Goal: Task Accomplishment & Management: Manage account settings

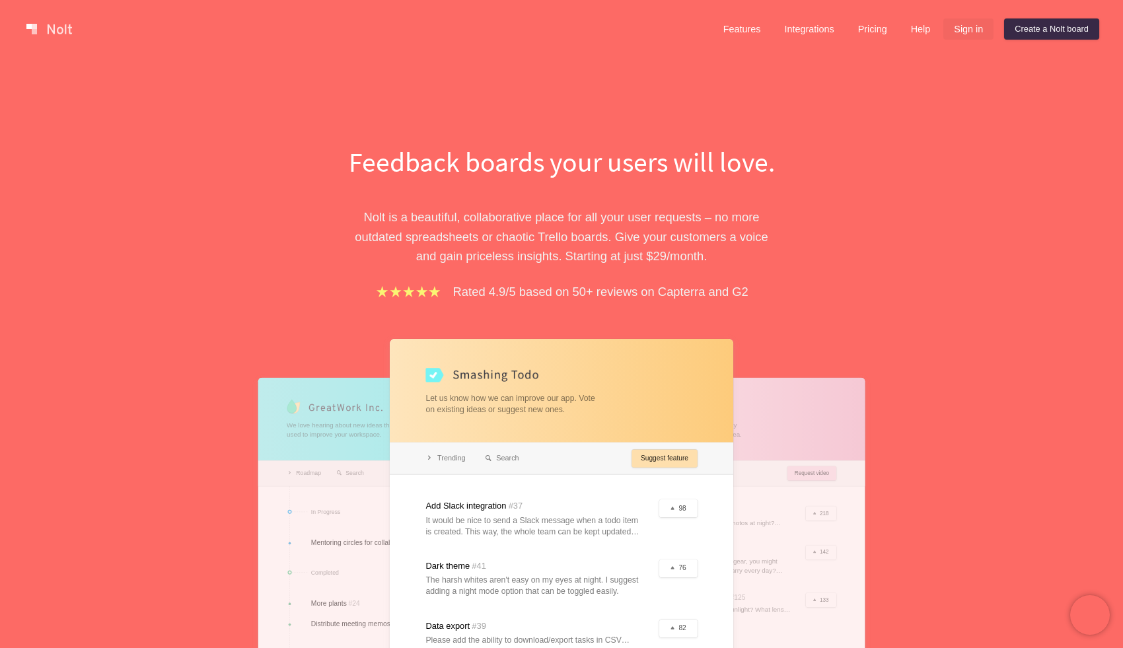
click at [975, 32] on link "Sign in" at bounding box center [969, 29] width 50 height 21
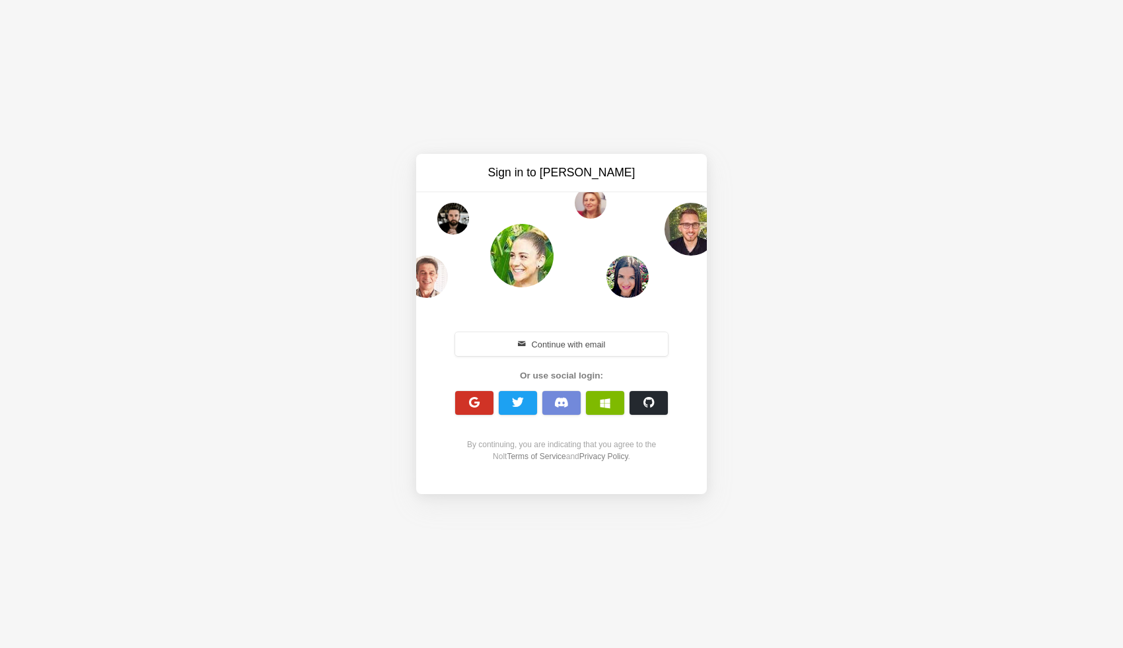
click at [484, 403] on button "button" at bounding box center [474, 403] width 38 height 24
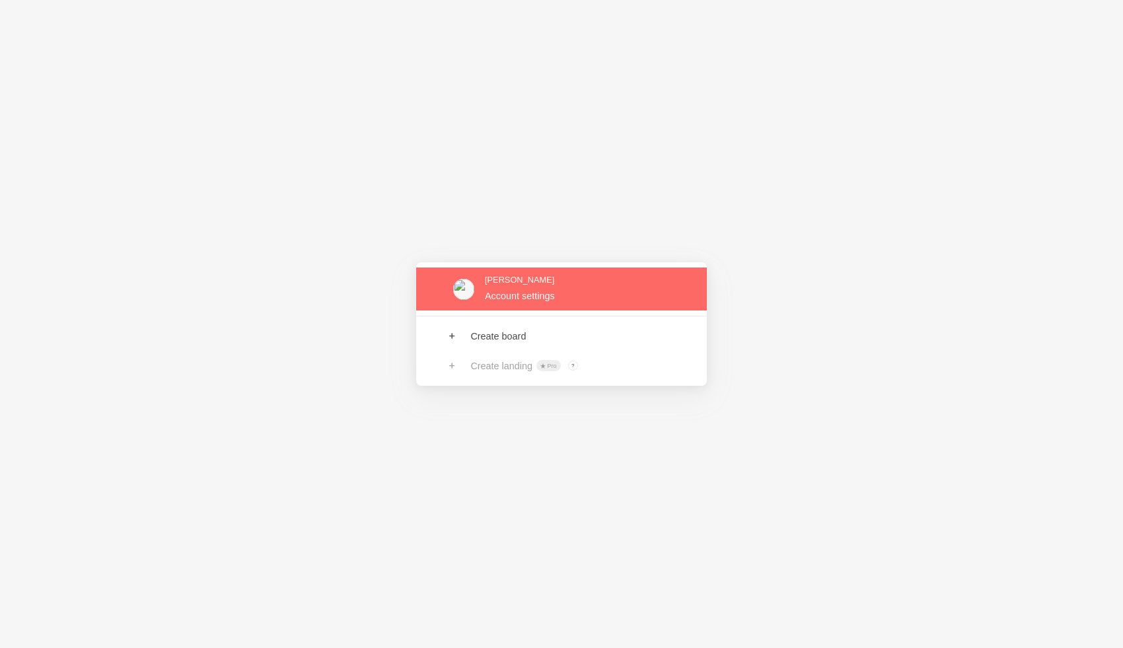
click at [509, 289] on link at bounding box center [561, 289] width 291 height 43
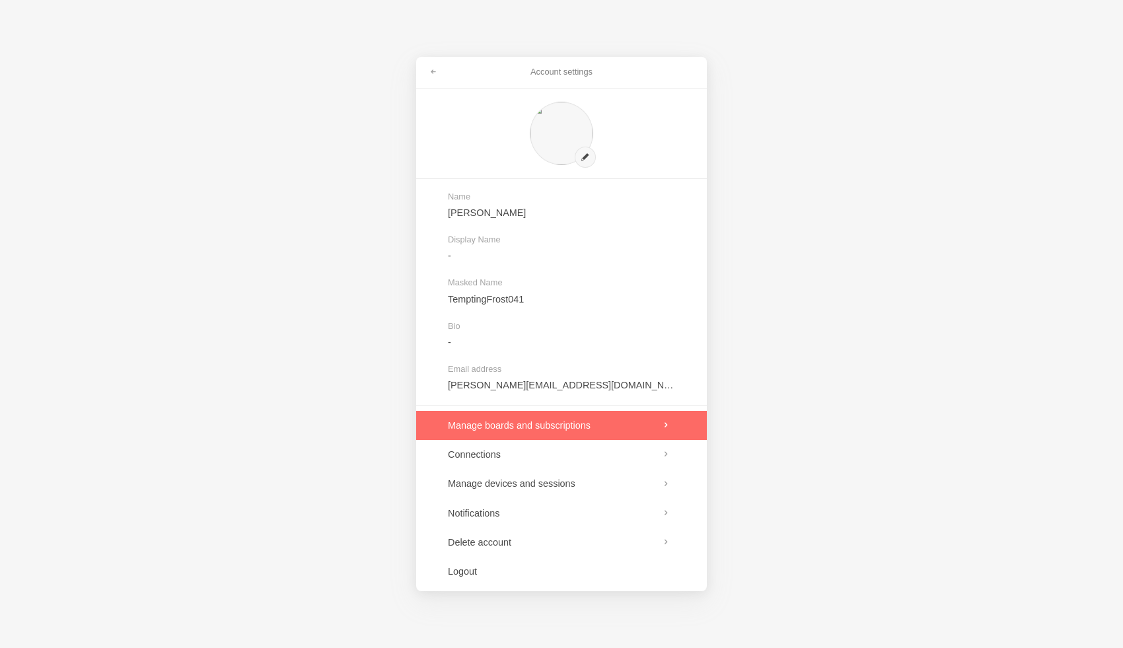
click at [549, 427] on link at bounding box center [561, 425] width 291 height 29
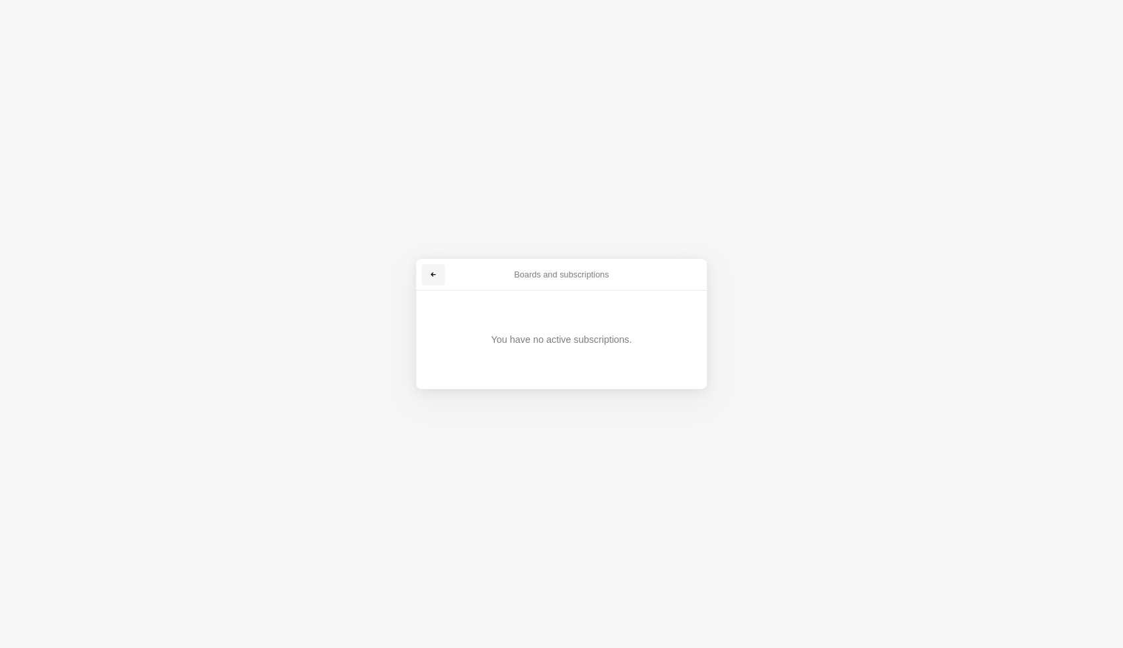
click at [433, 274] on span at bounding box center [433, 275] width 8 height 8
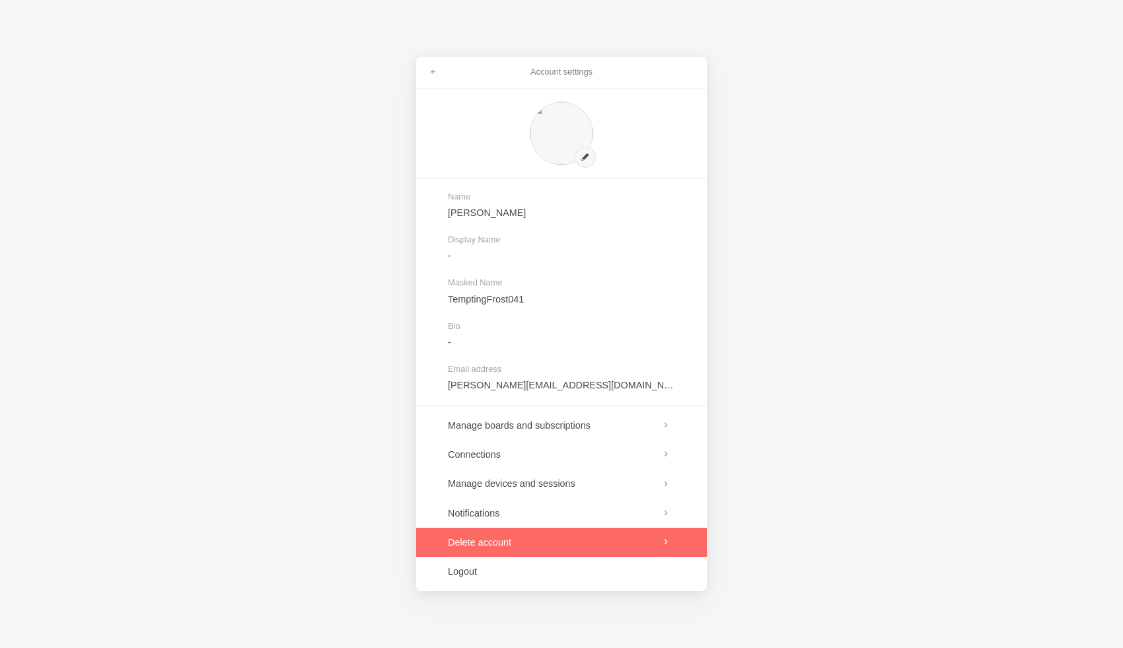
click at [540, 544] on link at bounding box center [561, 542] width 291 height 29
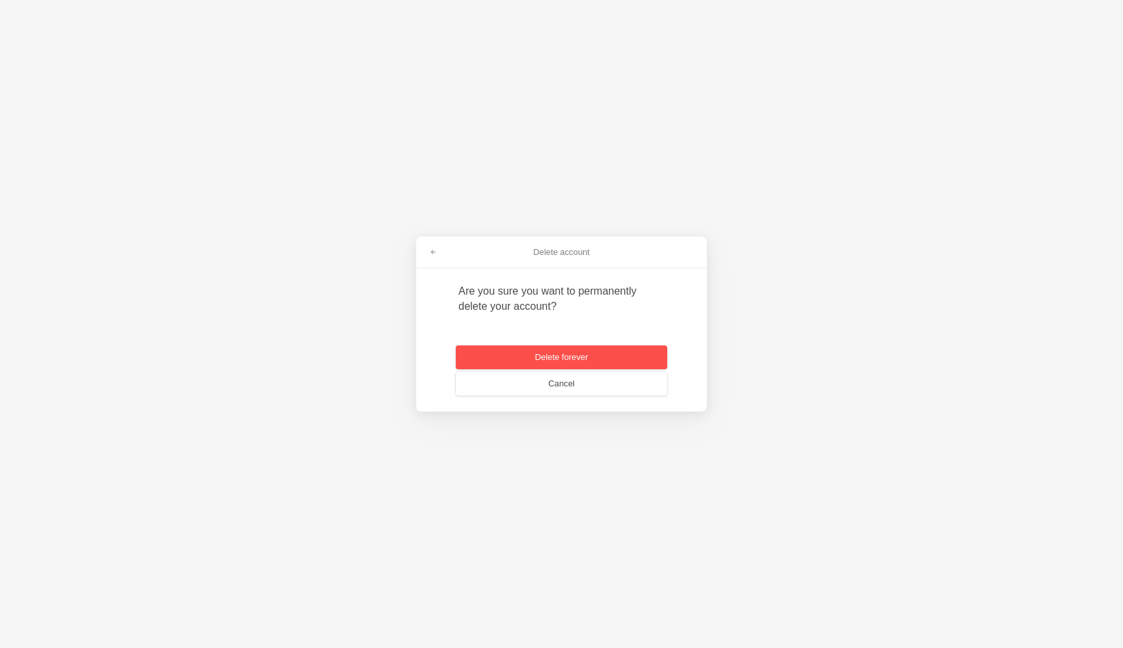
click at [585, 364] on button "Delete forever" at bounding box center [561, 358] width 211 height 24
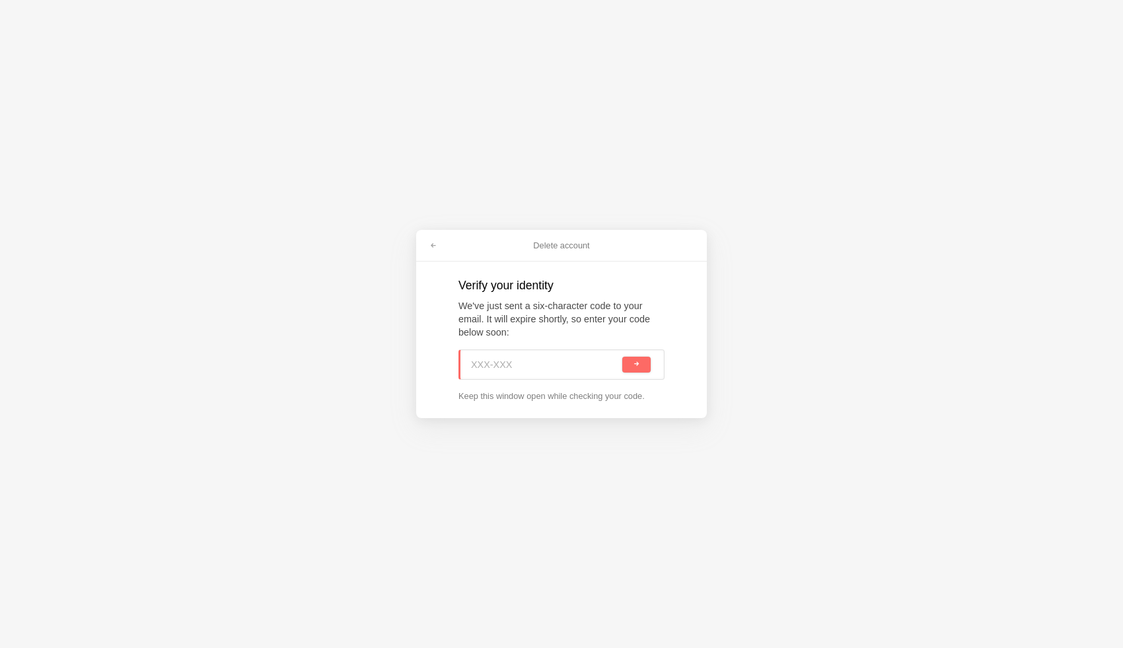
paste input "7JT-XX3"
type input "7JT-XX3"
click at [640, 367] on button "submit" at bounding box center [636, 365] width 28 height 16
